Goal: Transaction & Acquisition: Purchase product/service

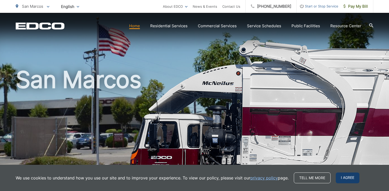
click at [346, 180] on span "I agree" at bounding box center [347, 177] width 24 height 11
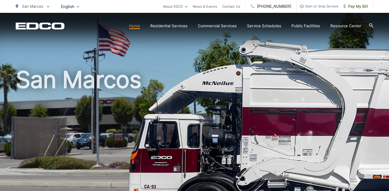
click at [315, 7] on span "Start or Stop Service" at bounding box center [317, 6] width 42 height 6
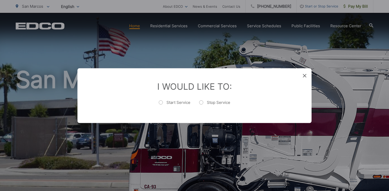
click at [304, 75] on icon at bounding box center [304, 76] width 4 height 4
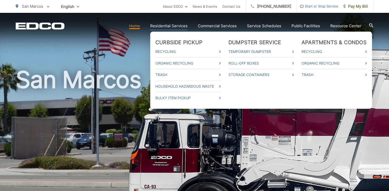
click at [162, 27] on link "Residential Services" at bounding box center [168, 26] width 37 height 6
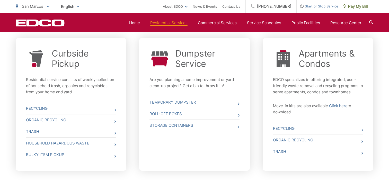
scroll to position [195, 0]
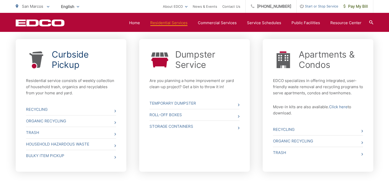
click at [68, 64] on link "Curbside Pickup" at bounding box center [84, 59] width 64 height 21
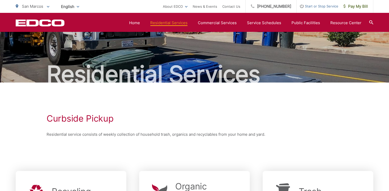
scroll to position [19, 0]
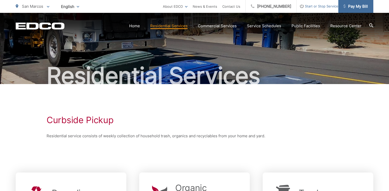
click at [357, 6] on span "Pay My Bill" at bounding box center [355, 6] width 24 height 6
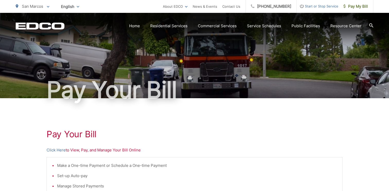
scroll to position [2, 0]
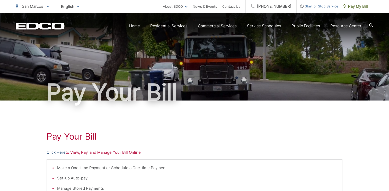
click at [60, 153] on link "Click Here" at bounding box center [56, 152] width 19 height 6
